Goal: Communication & Community: Share content

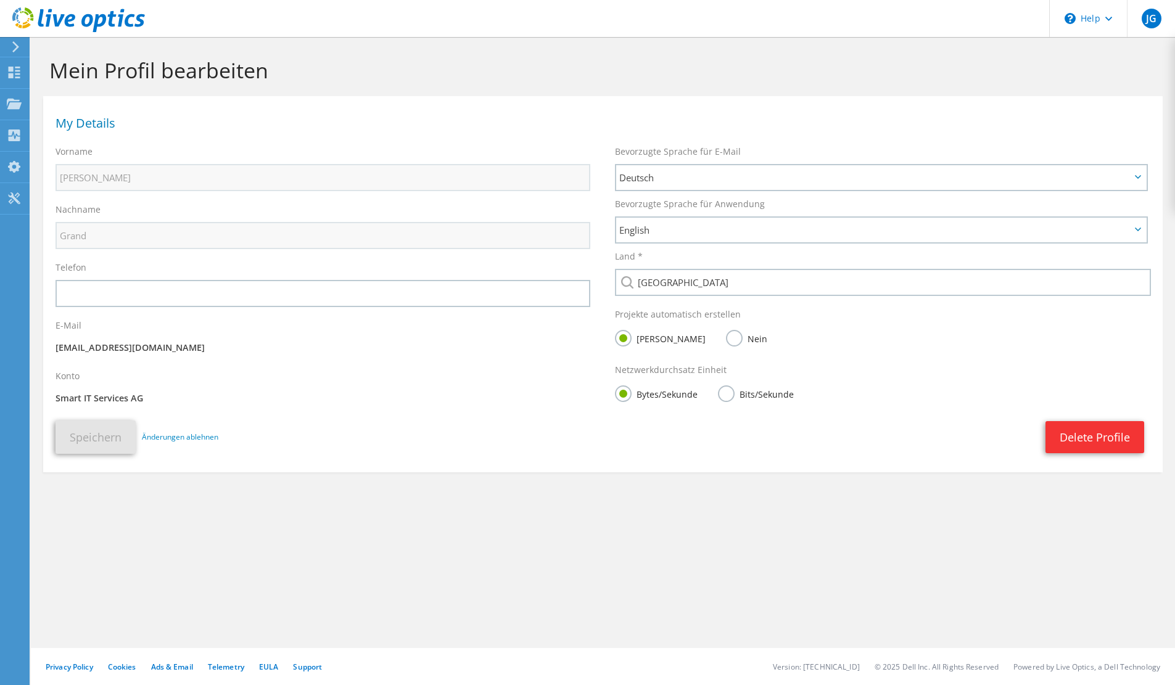
click at [17, 48] on use at bounding box center [15, 46] width 7 height 11
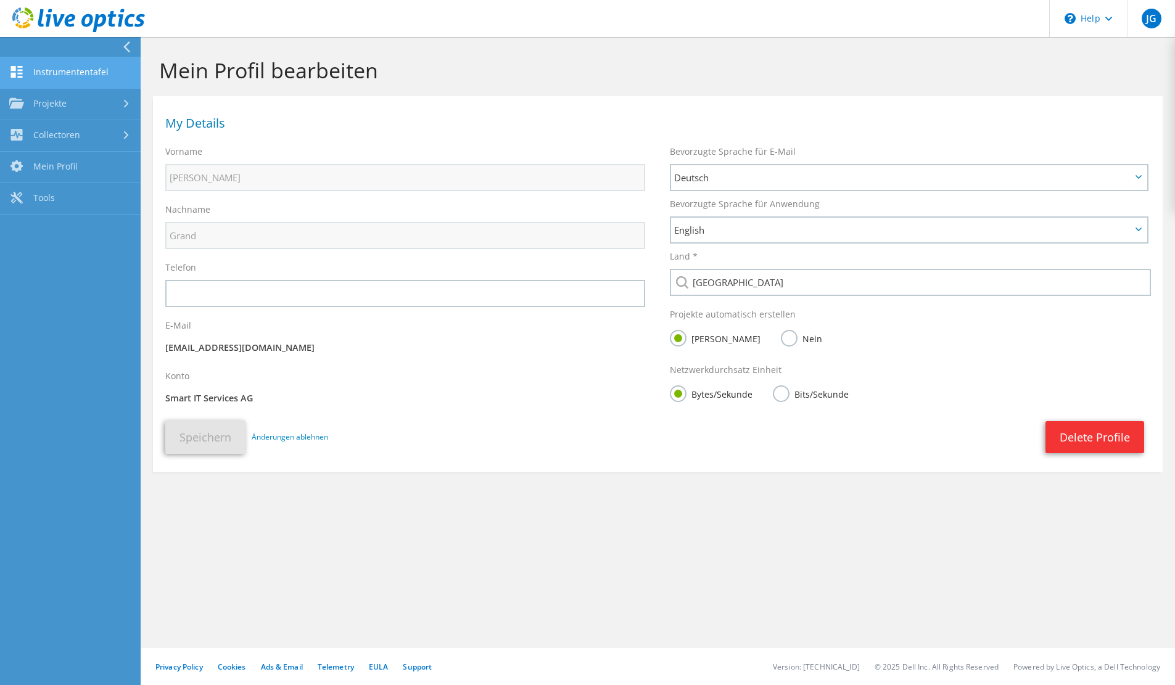
click at [44, 66] on link "Instrumententafel" at bounding box center [70, 72] width 141 height 31
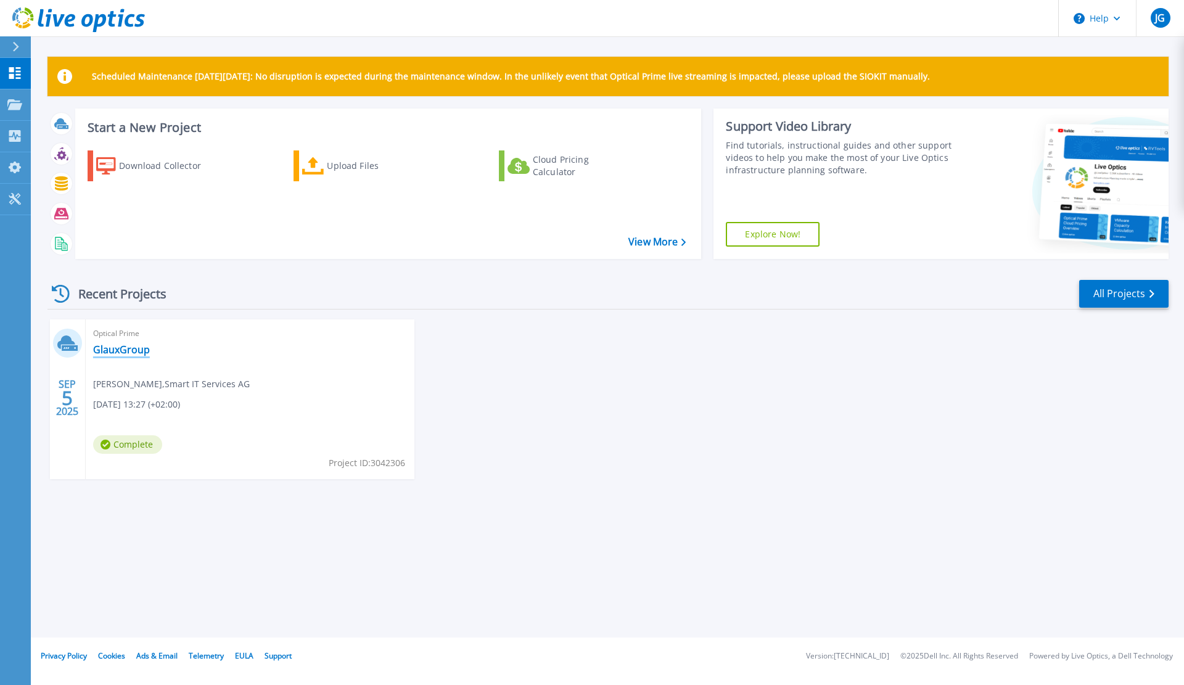
click at [124, 347] on link "GlauxGroup" at bounding box center [121, 349] width 57 height 12
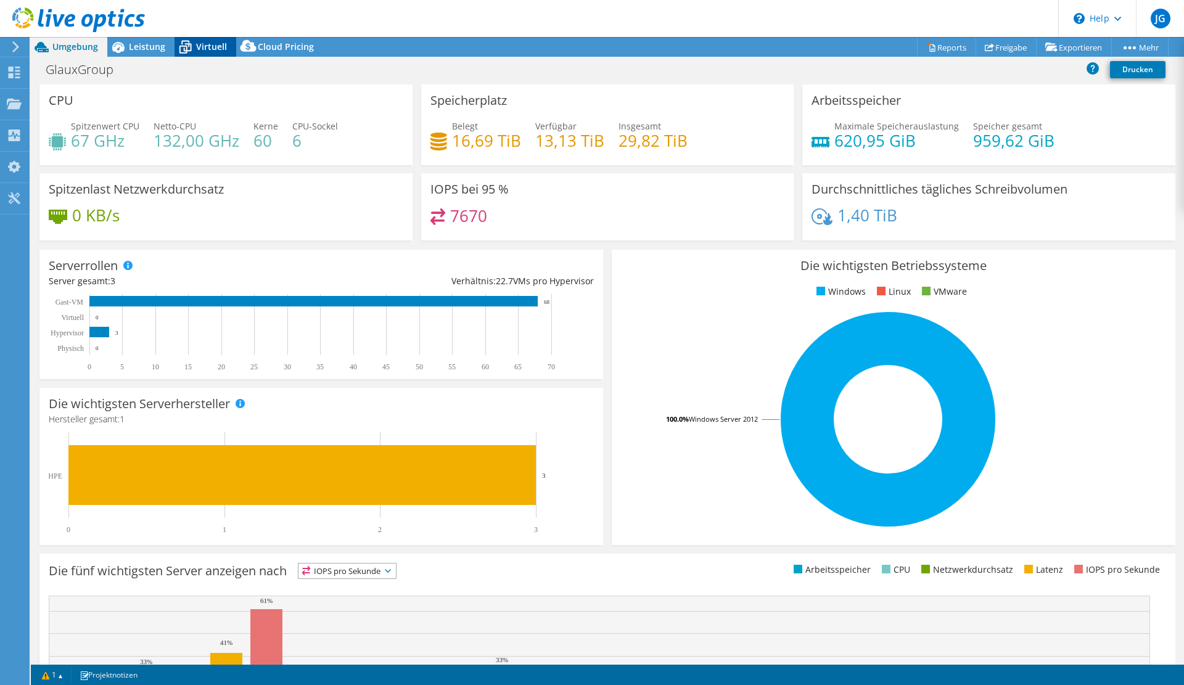
click at [198, 51] on span "Virtuell" at bounding box center [211, 47] width 31 height 12
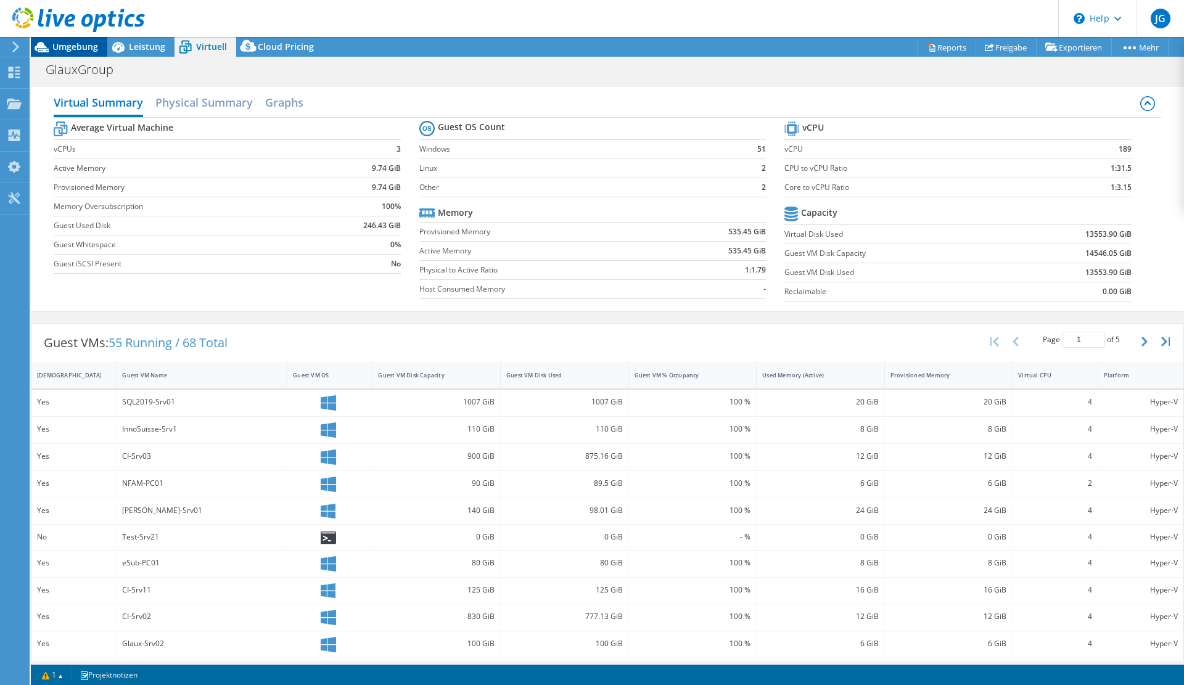
click at [62, 44] on span "Umgebung" at bounding box center [75, 47] width 46 height 12
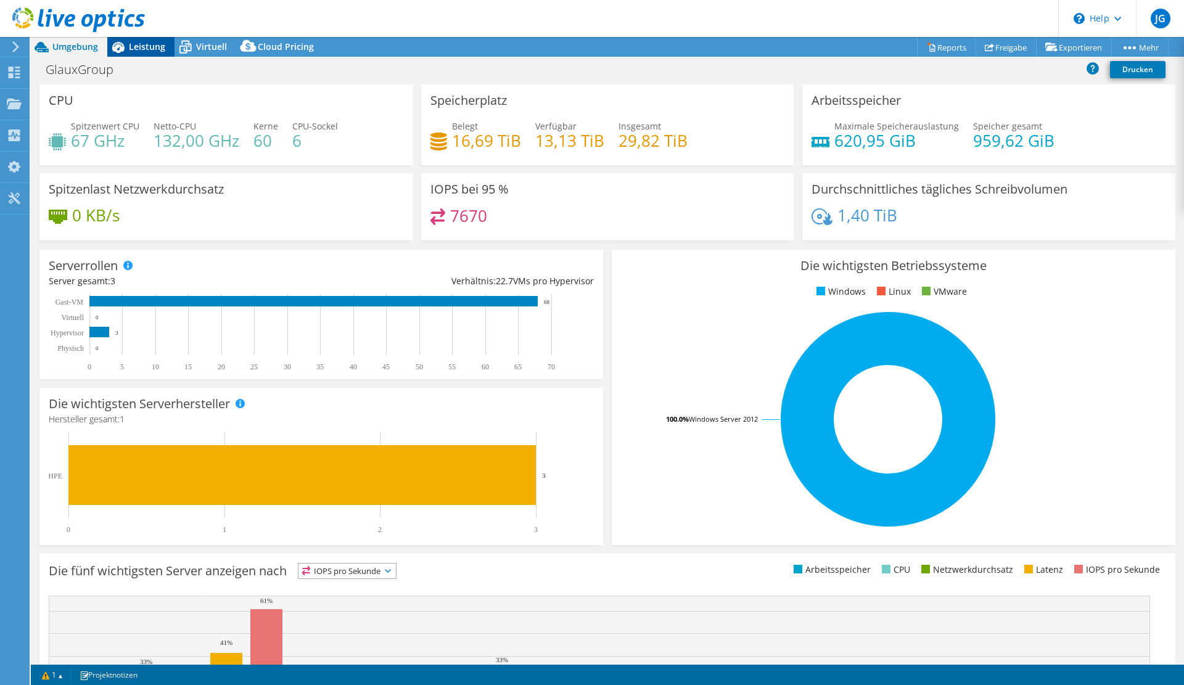
click at [123, 51] on icon at bounding box center [118, 47] width 12 height 11
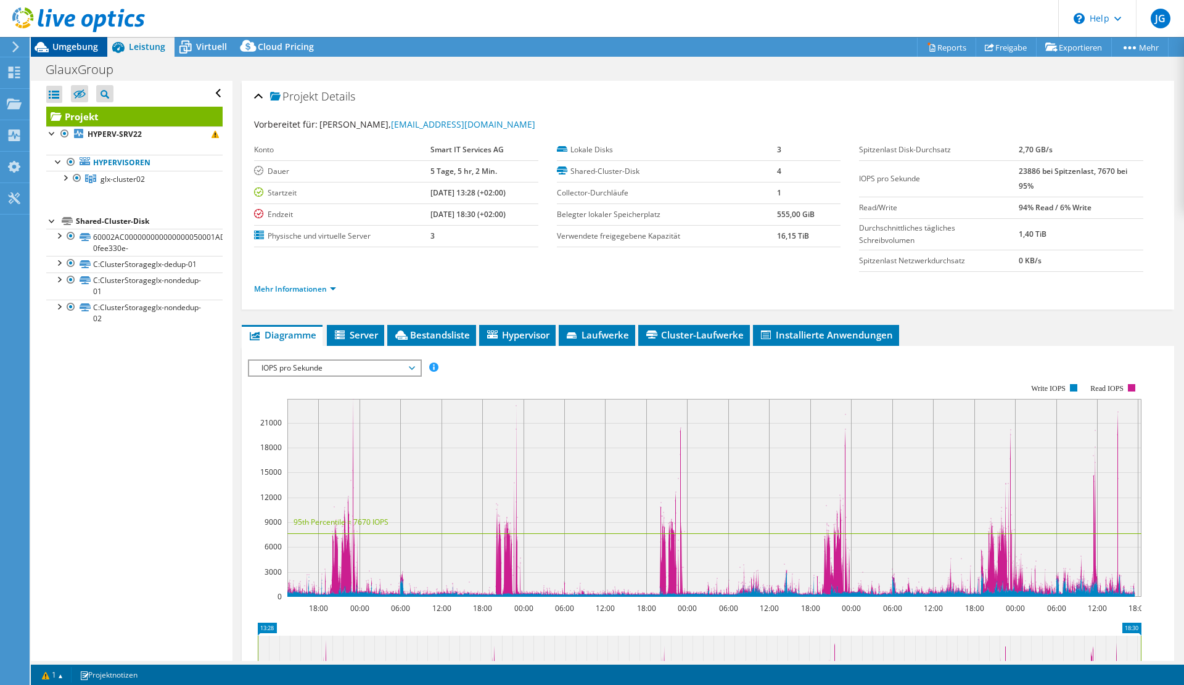
click at [66, 55] on div "Umgebung" at bounding box center [69, 47] width 76 height 20
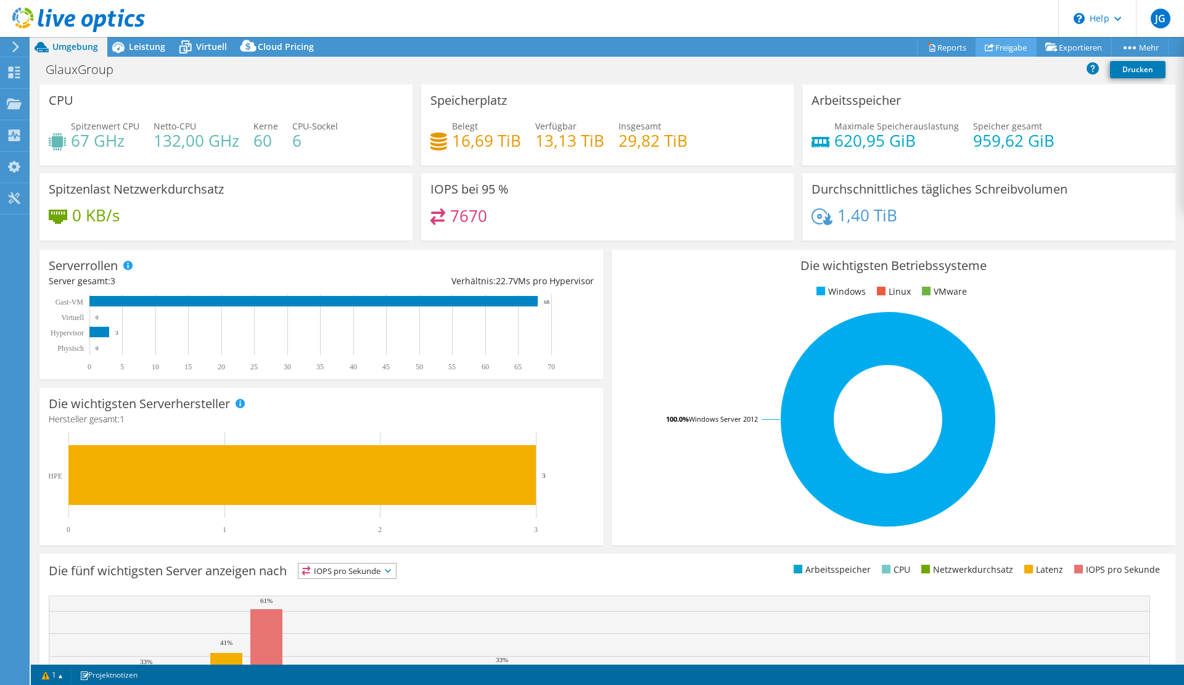
click at [994, 47] on link "Freigabe" at bounding box center [1005, 47] width 61 height 19
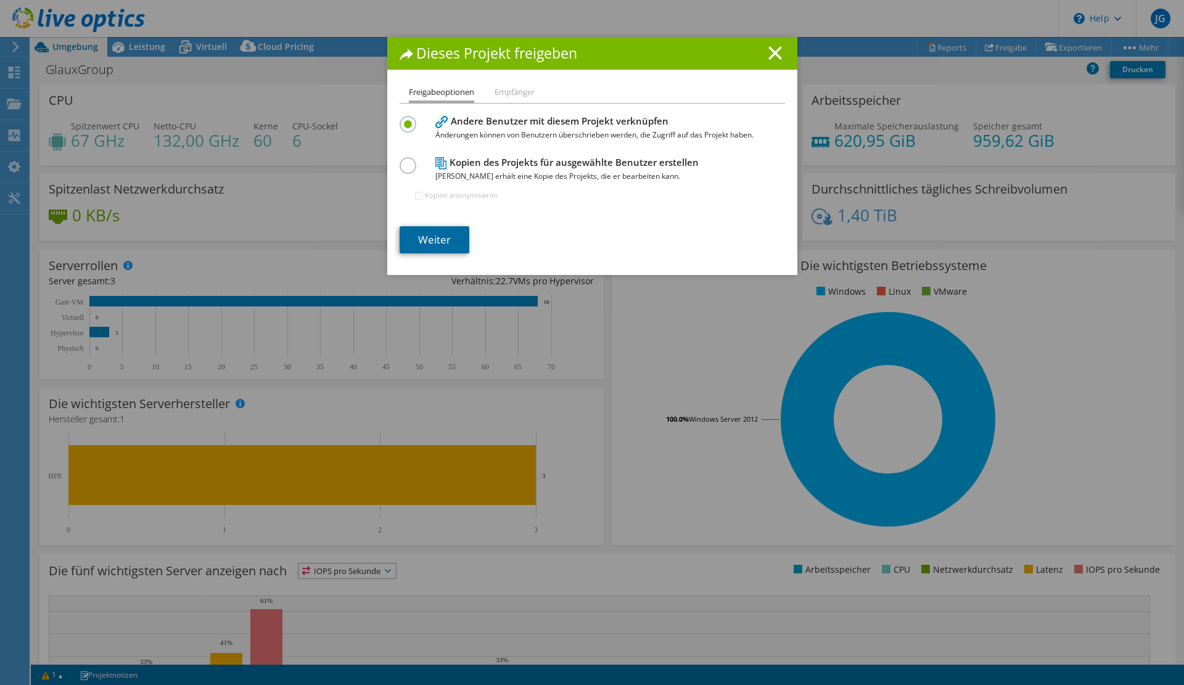
click at [439, 237] on link "Weiter" at bounding box center [435, 239] width 70 height 27
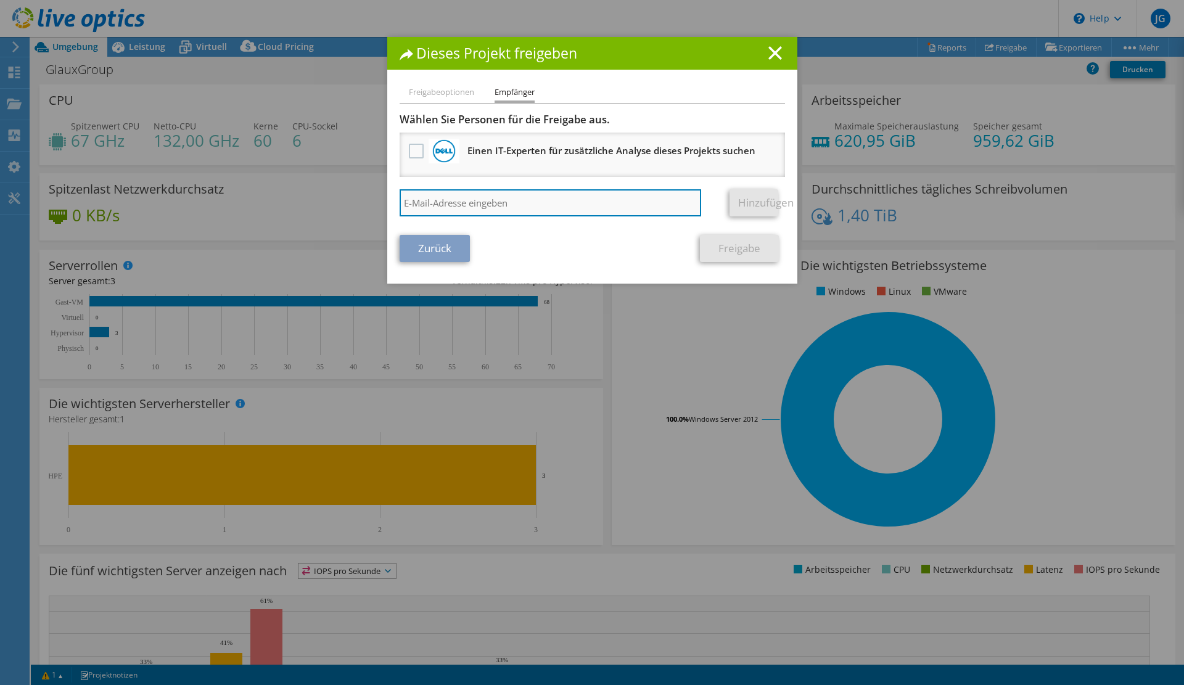
click at [459, 203] on input "search" at bounding box center [551, 202] width 302 height 27
type input "m.strazzini@smartit.ch"
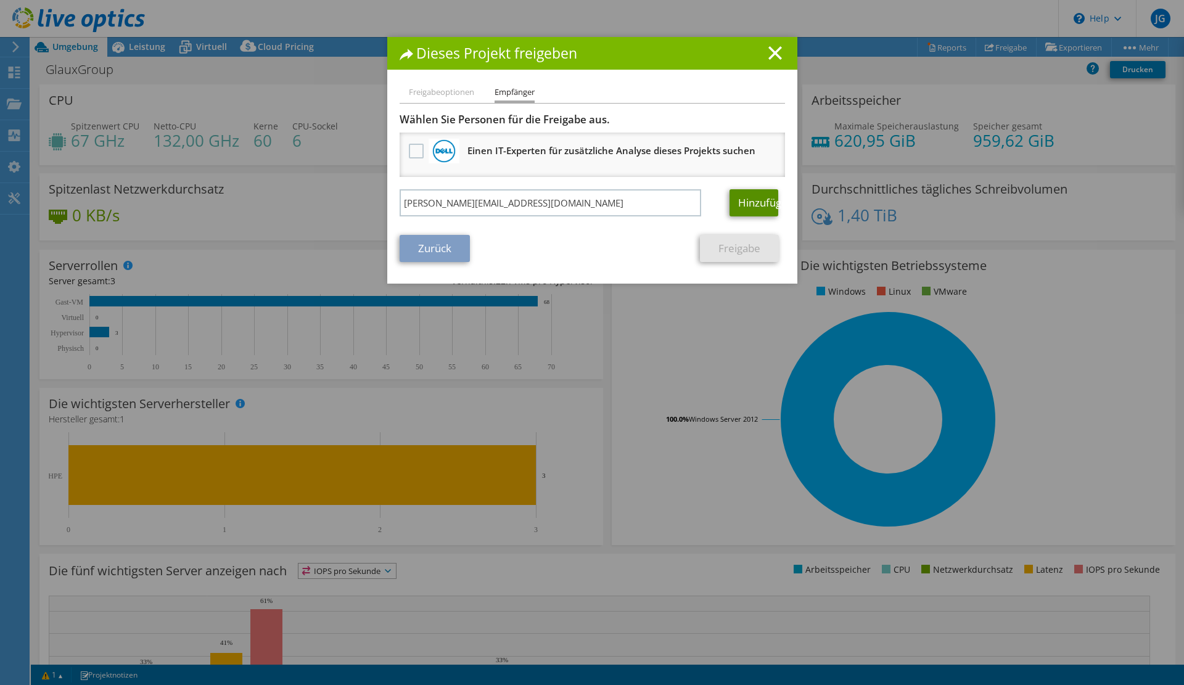
click at [749, 203] on link "Hinzufügen" at bounding box center [753, 202] width 49 height 27
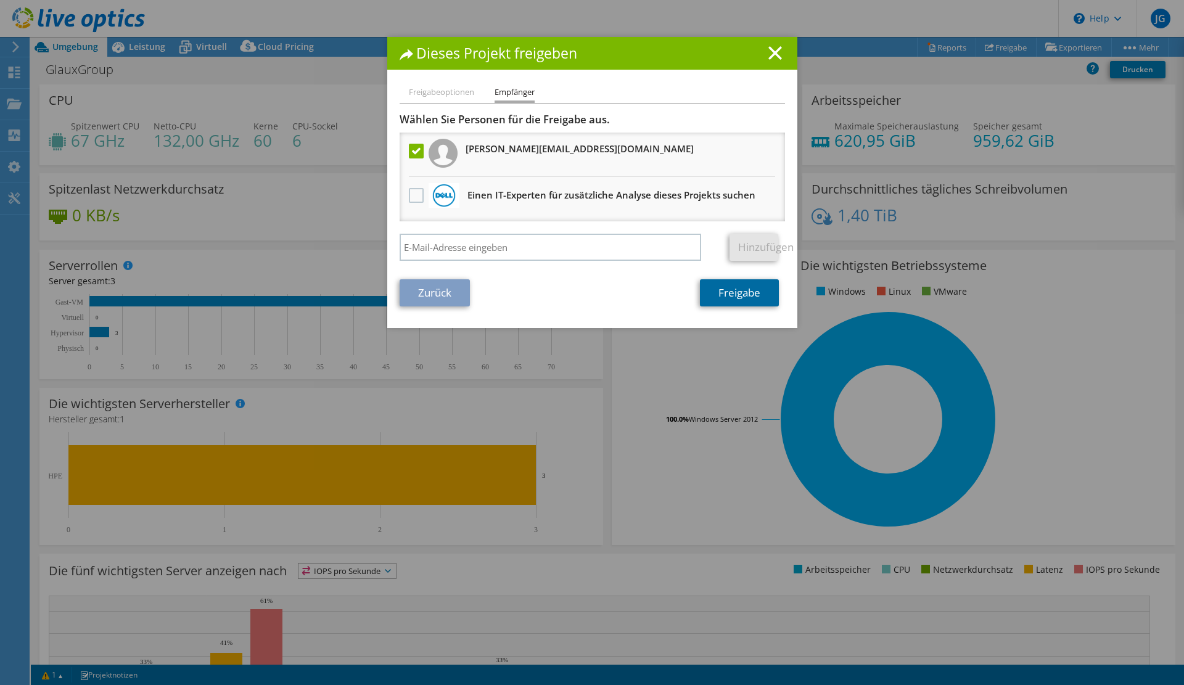
click at [723, 291] on link "Freigabe" at bounding box center [739, 292] width 79 height 27
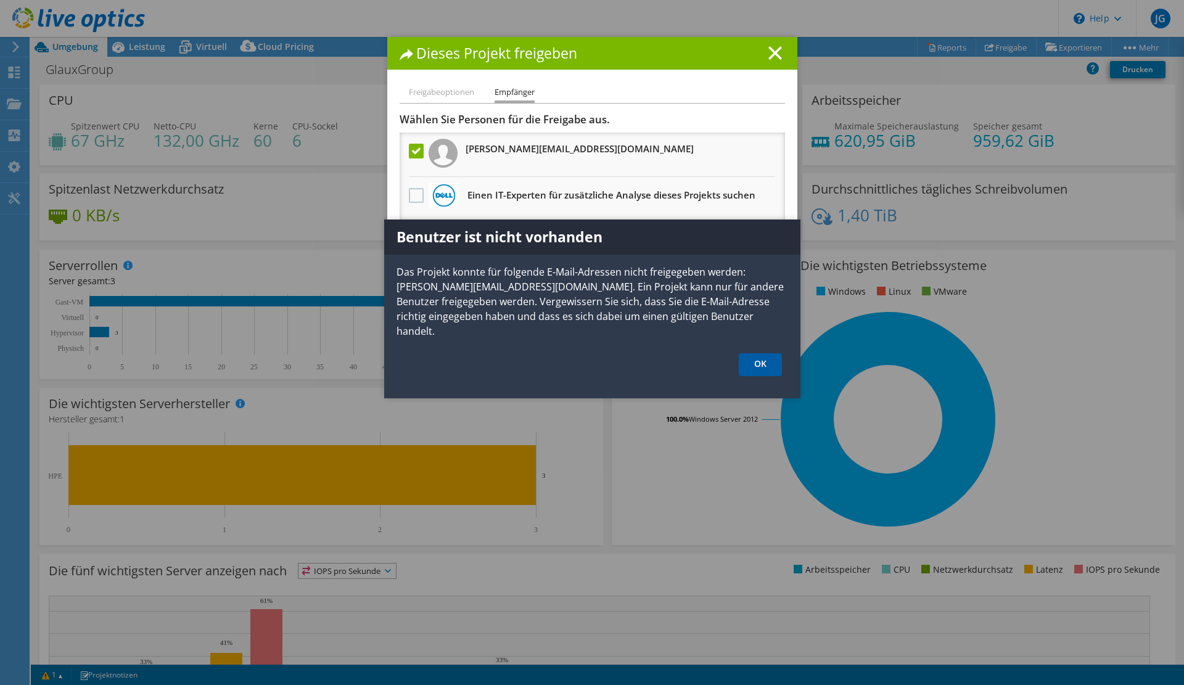
click at [760, 357] on link "OK" at bounding box center [760, 364] width 43 height 23
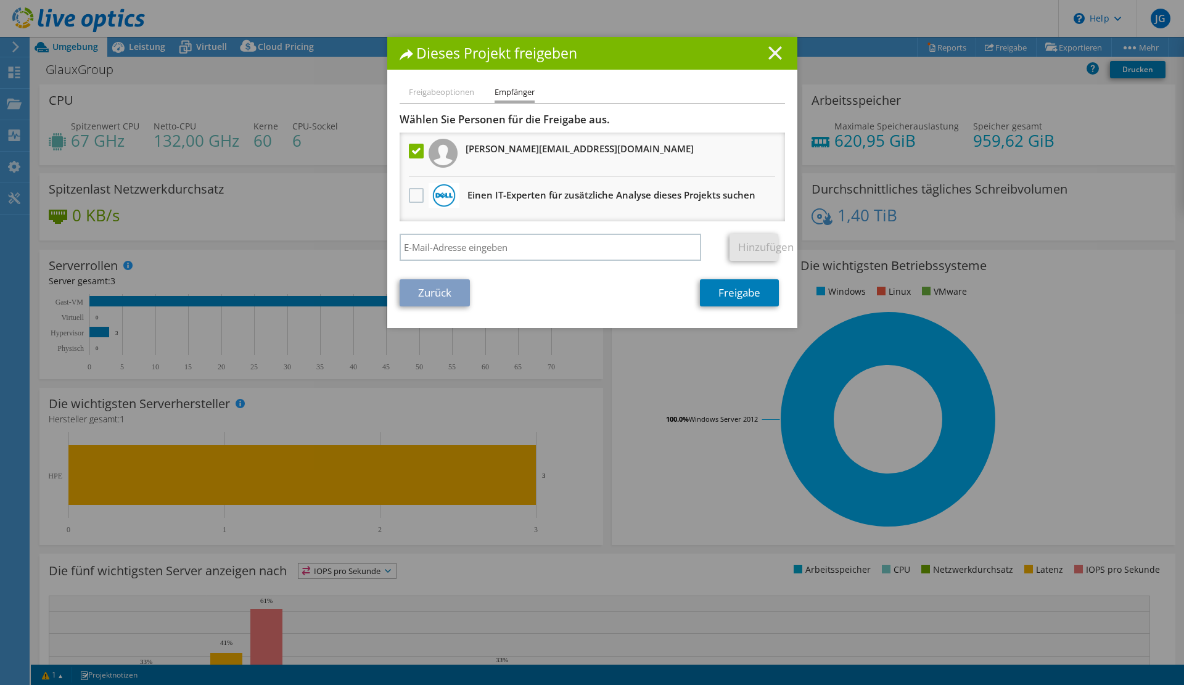
click at [769, 49] on icon at bounding box center [775, 53] width 14 height 14
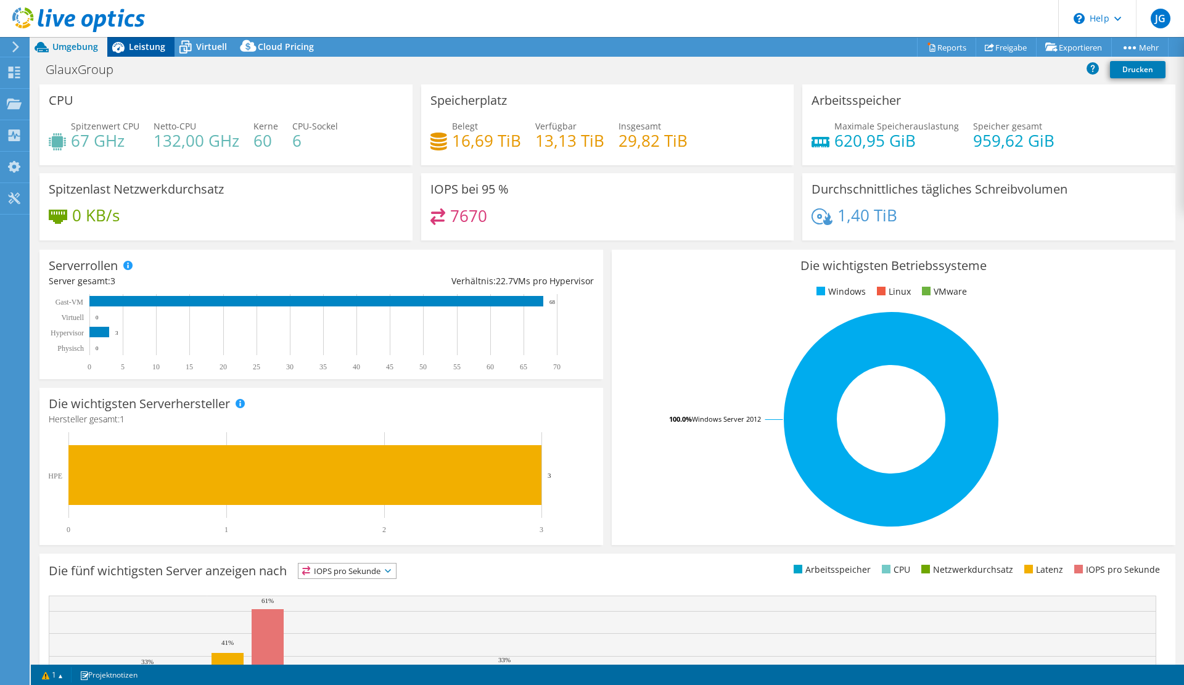
click at [152, 46] on span "Leistung" at bounding box center [147, 47] width 36 height 12
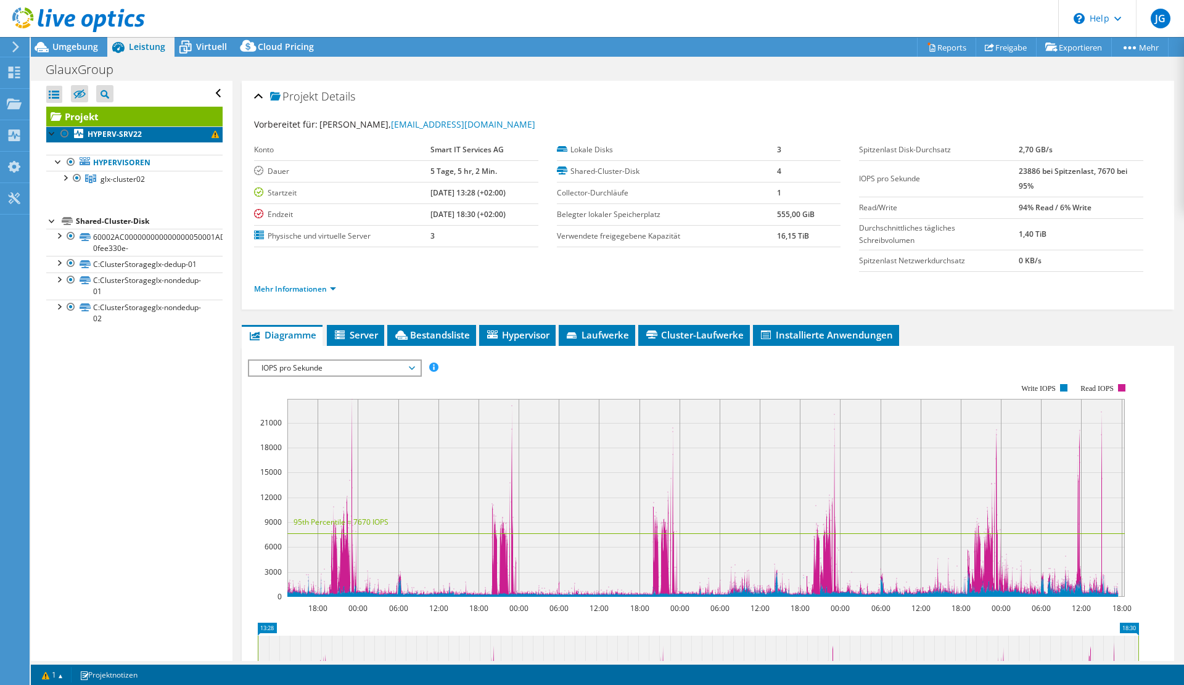
click at [155, 138] on link "HYPERV-SRV22" at bounding box center [134, 134] width 176 height 16
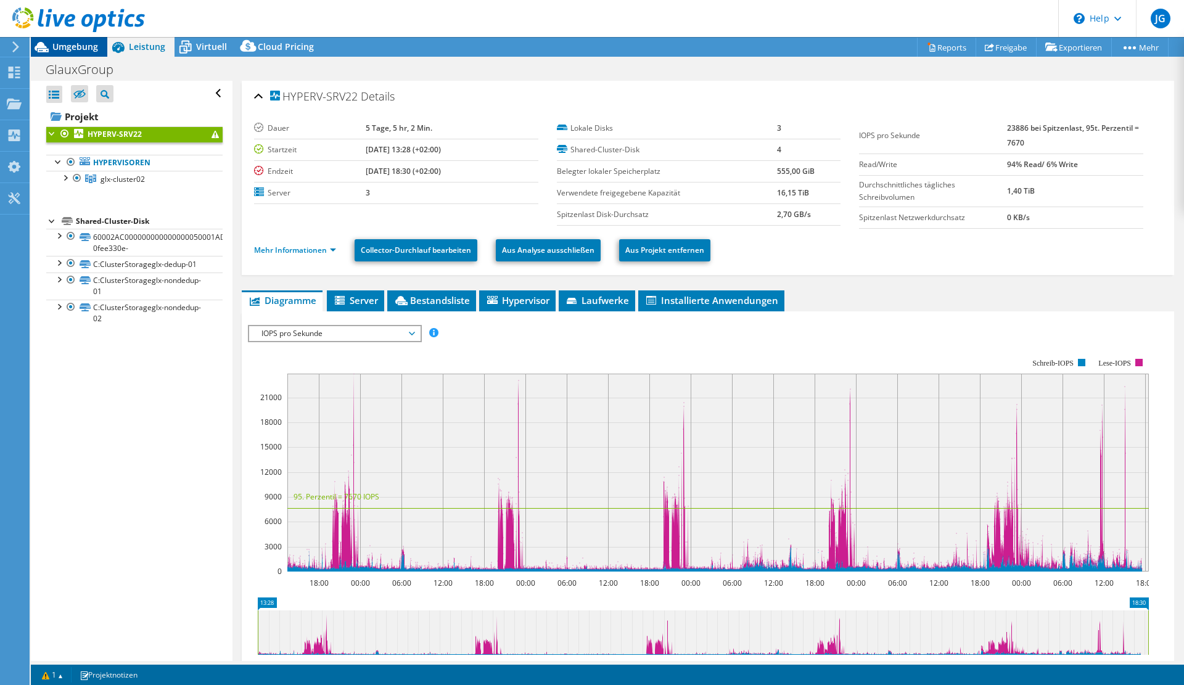
click at [78, 52] on span "Umgebung" at bounding box center [75, 47] width 46 height 12
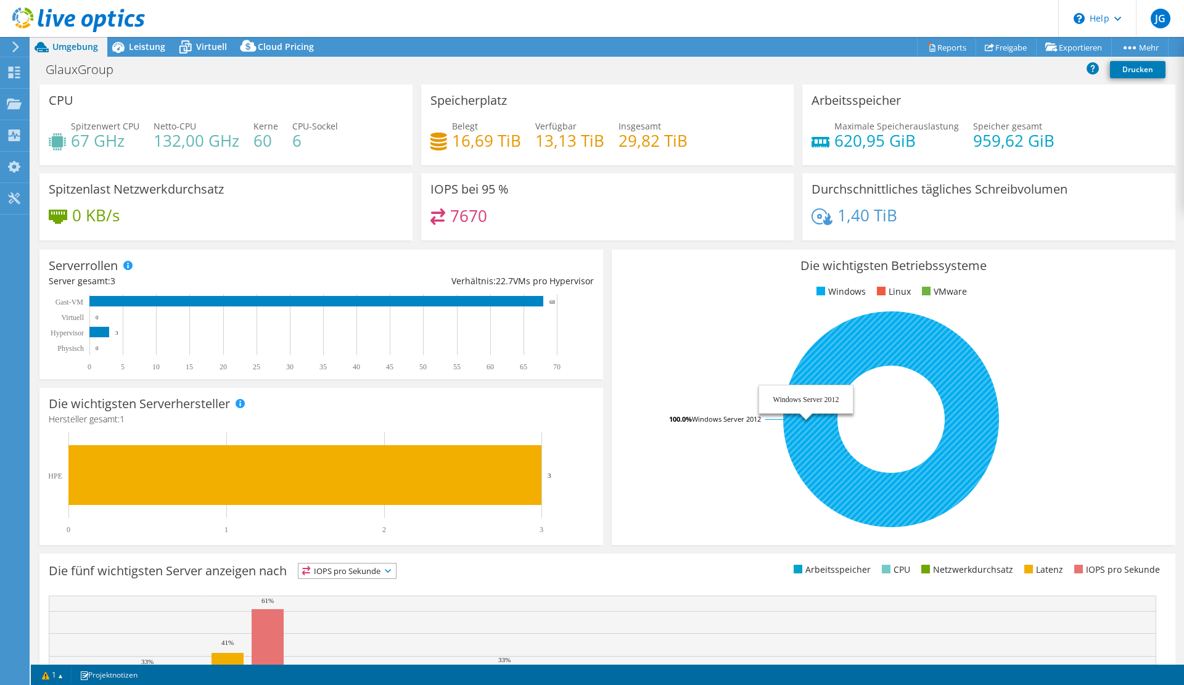
scroll to position [138, 0]
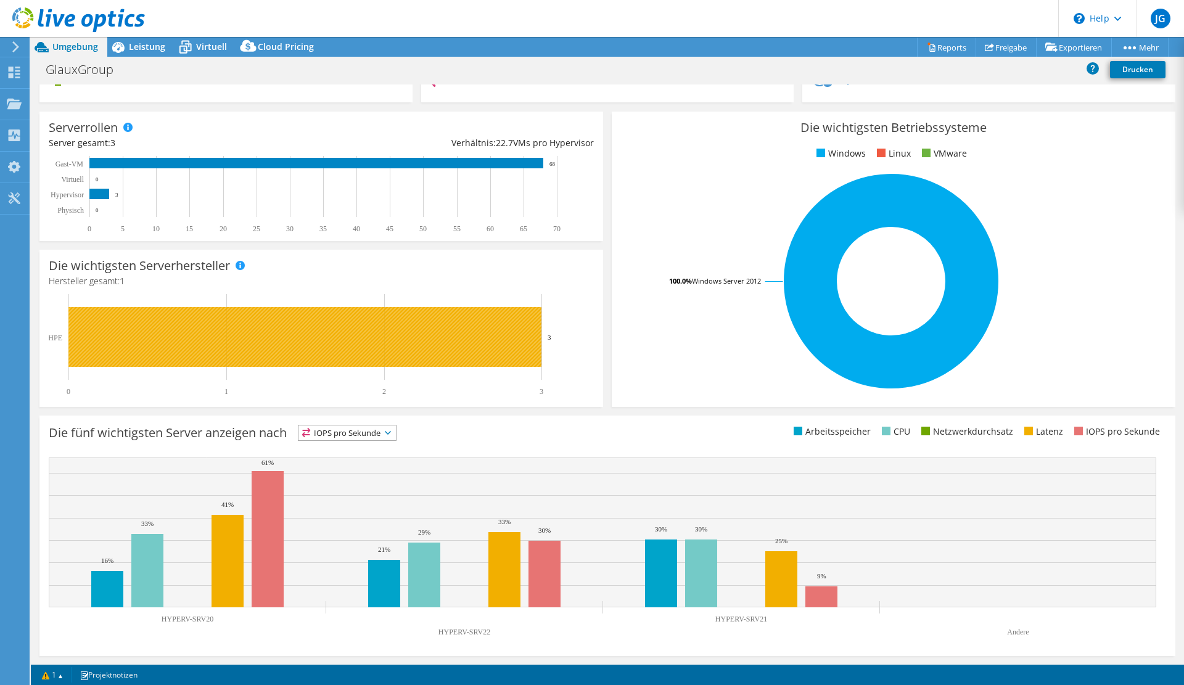
click at [324, 342] on rect at bounding box center [304, 337] width 473 height 60
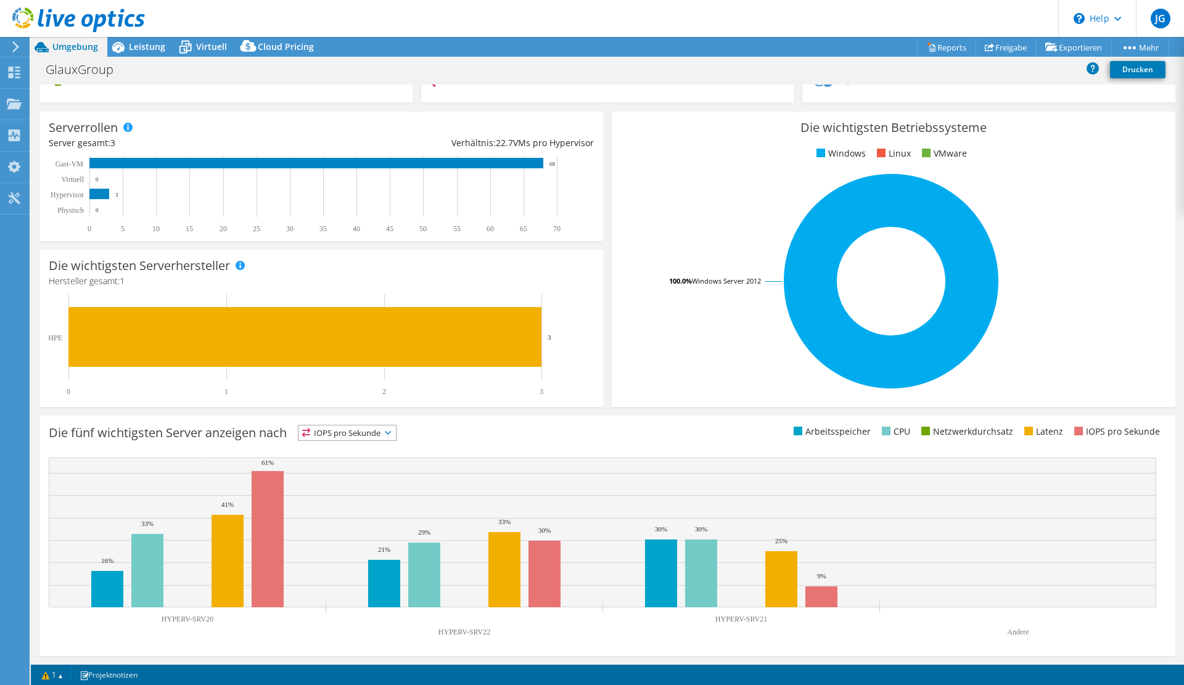
drag, startPoint x: 84, startPoint y: 275, endPoint x: 91, endPoint y: 275, distance: 6.8
click at [91, 275] on h4 "Hersteller gesamt: 1" at bounding box center [321, 281] width 545 height 14
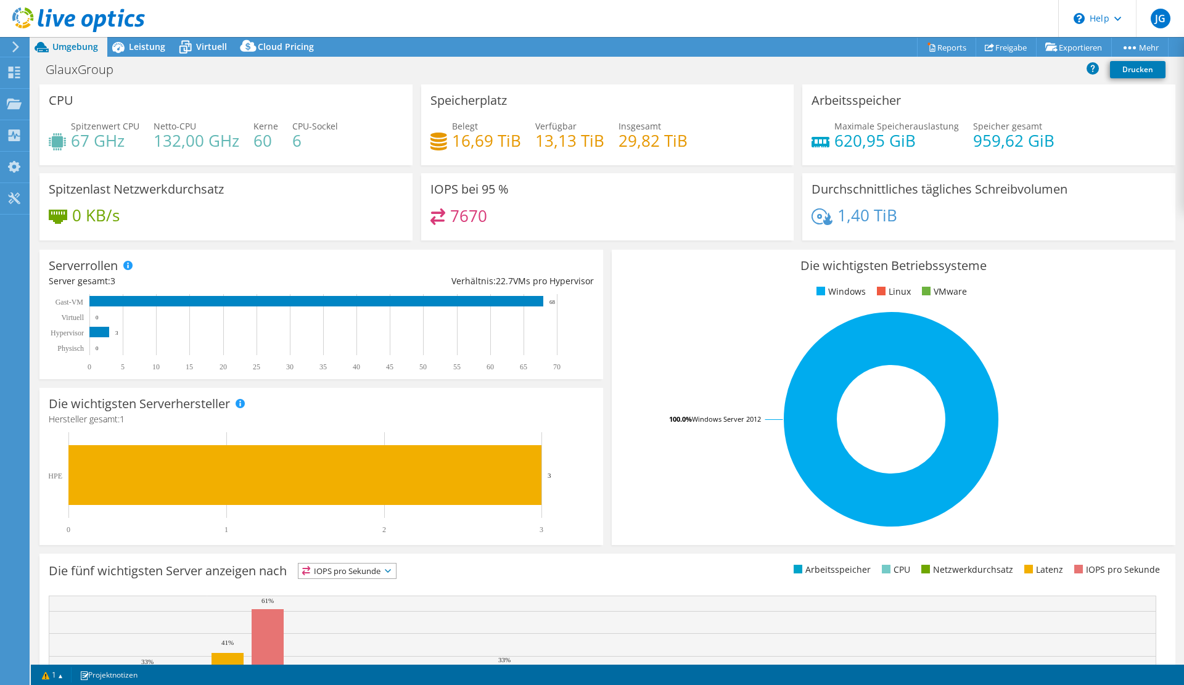
click at [216, 123] on div "Netto-CPU 132,00 GHz" at bounding box center [197, 134] width 86 height 28
click at [146, 53] on div "Leistung" at bounding box center [140, 47] width 67 height 20
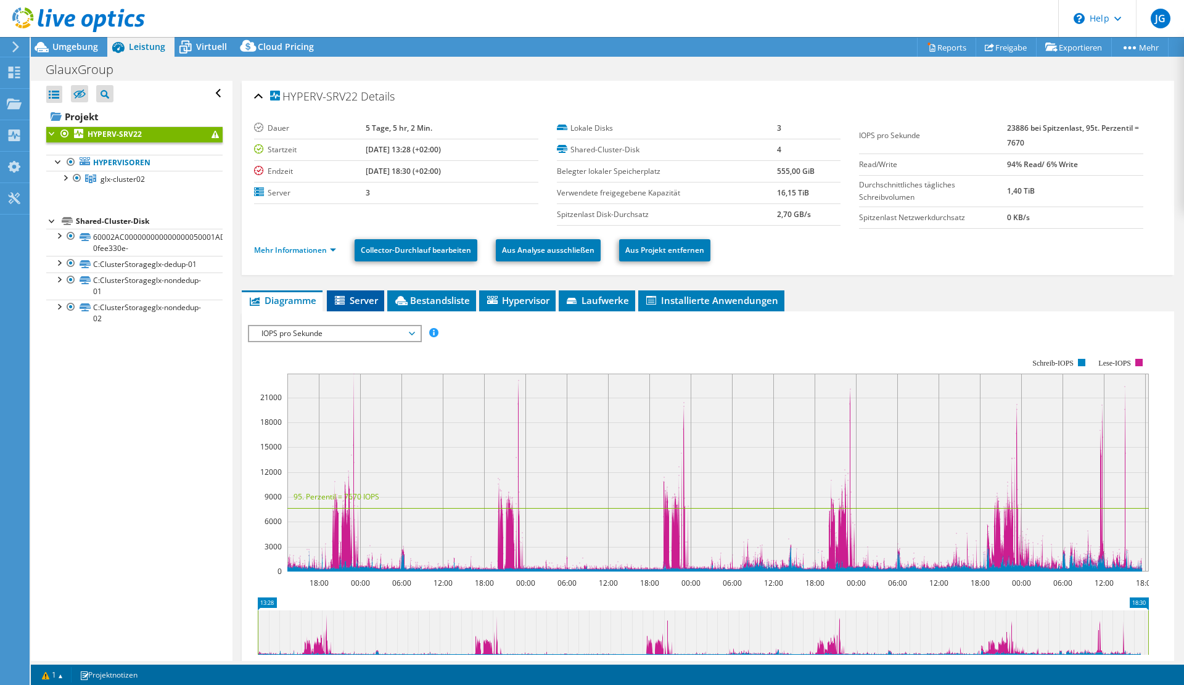
click at [368, 297] on span "Server" at bounding box center [355, 300] width 45 height 12
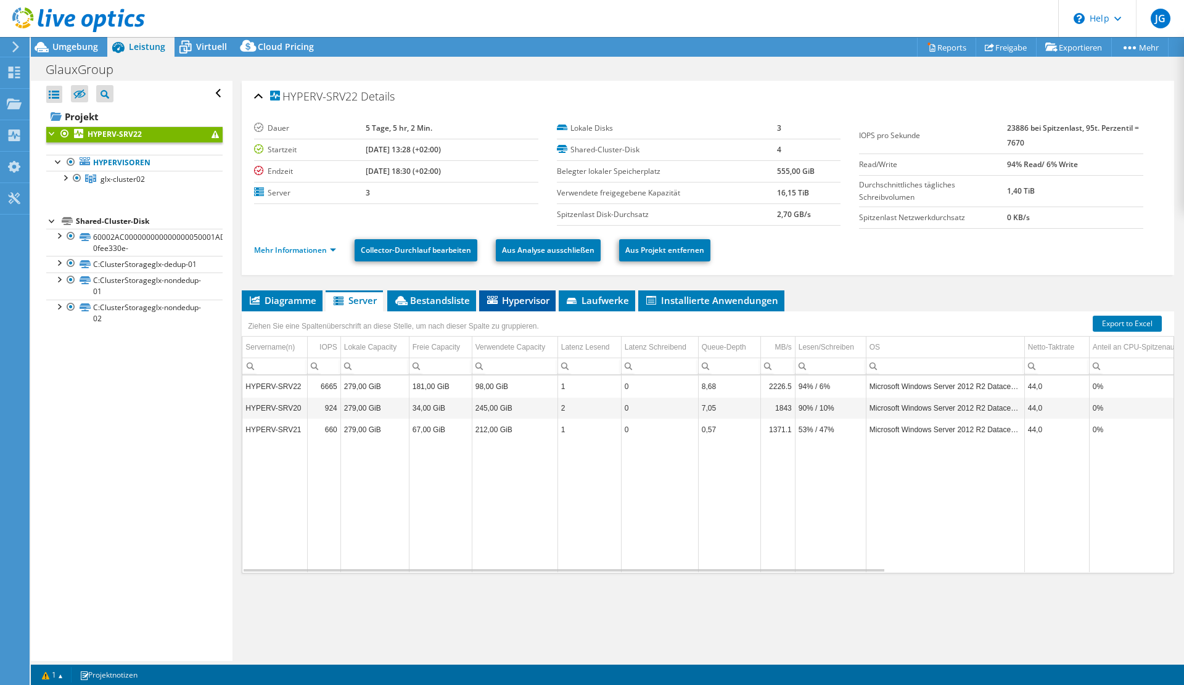
click at [524, 298] on span "Hypervisor" at bounding box center [517, 300] width 64 height 12
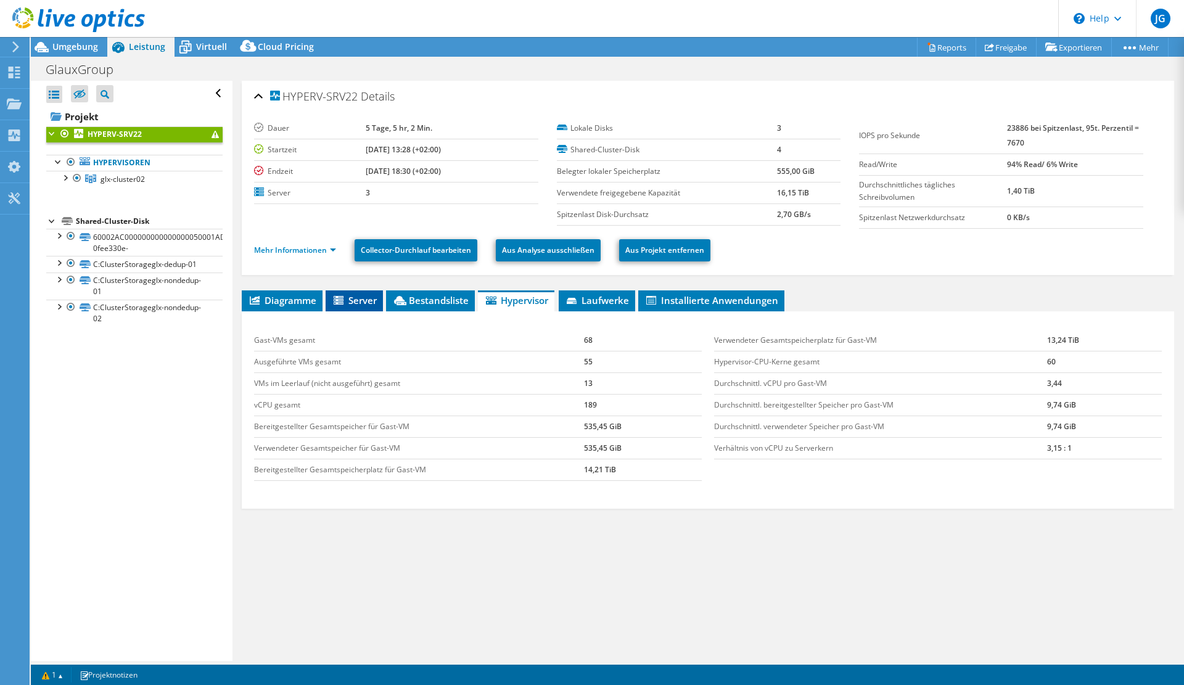
click at [359, 304] on span "Server" at bounding box center [354, 300] width 45 height 12
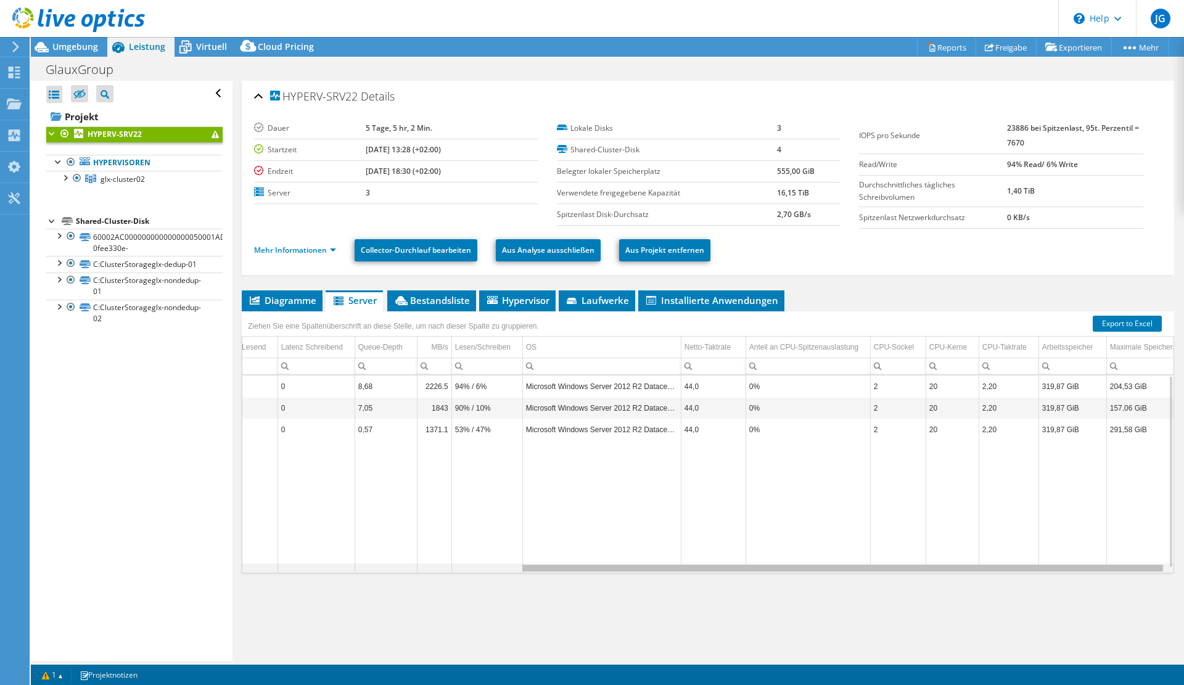
scroll to position [0, 399]
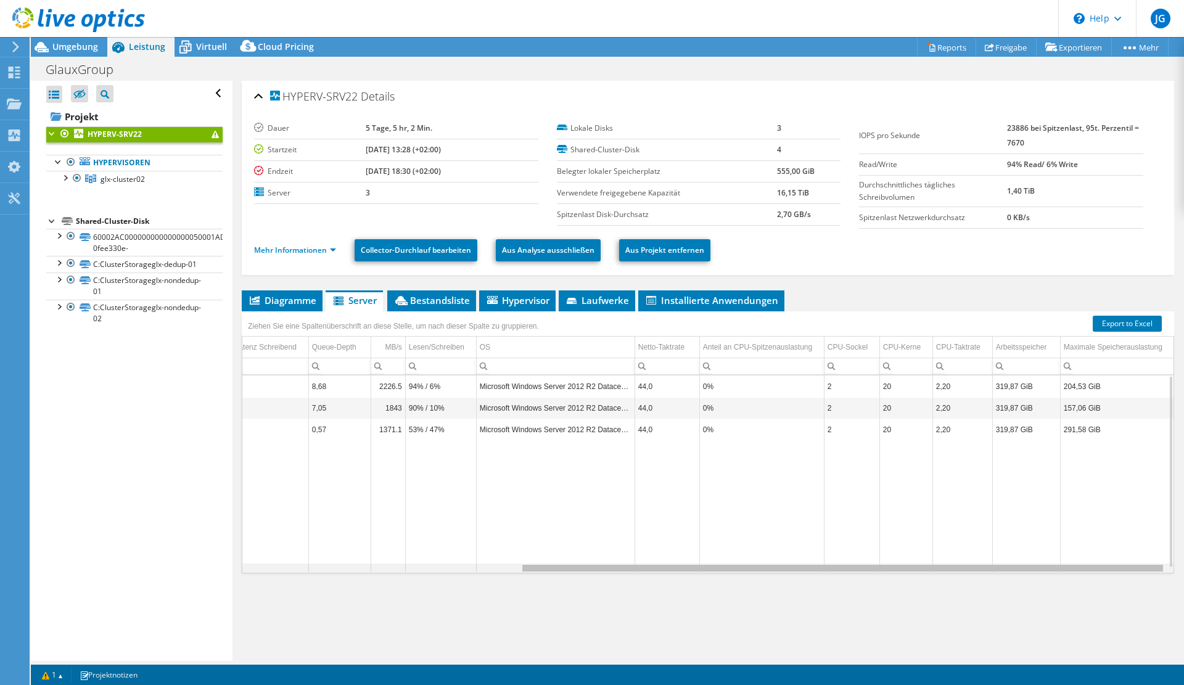
drag, startPoint x: 619, startPoint y: 569, endPoint x: 996, endPoint y: 585, distance: 377.7
click at [996, 585] on body "JG Endbenutzer Jean Grand m.grand@smartit.ch Smart IT Services AG My Profile Lo…" at bounding box center [592, 342] width 1184 height 685
click at [63, 51] on span "Umgebung" at bounding box center [75, 47] width 46 height 12
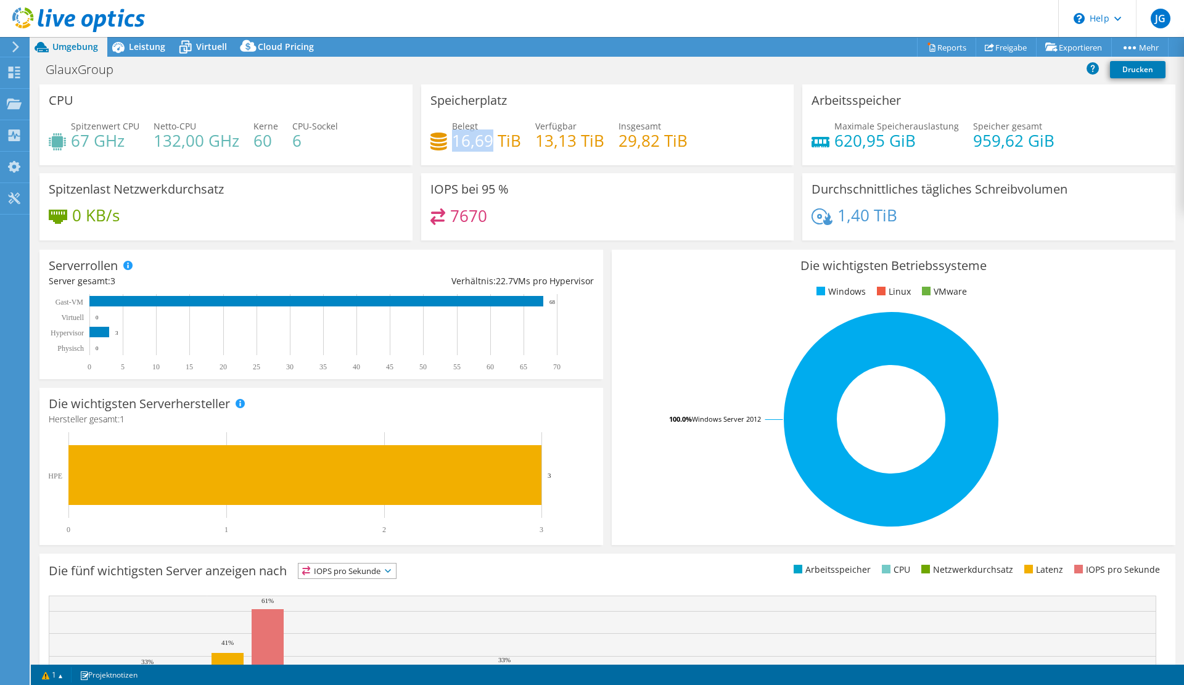
drag, startPoint x: 452, startPoint y: 137, endPoint x: 490, endPoint y: 139, distance: 37.7
click at [490, 139] on h4 "16,69 TiB" at bounding box center [486, 141] width 69 height 14
